Goal: Information Seeking & Learning: Learn about a topic

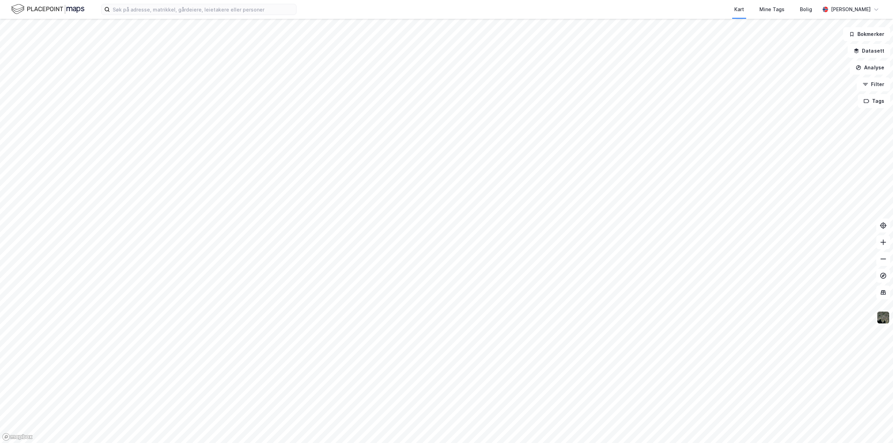
click at [421, 0] on html "Kart Mine Tags Bolig [PERSON_NAME] Bokmerker Datasett Analyse Filter Tags" at bounding box center [446, 221] width 893 height 443
click at [394, 6] on div "Kart Mine Tags Bolig [PERSON_NAME] Bokmerker Datasett Analyse Filter Tags" at bounding box center [446, 221] width 893 height 443
